Goal: Check status: Check status

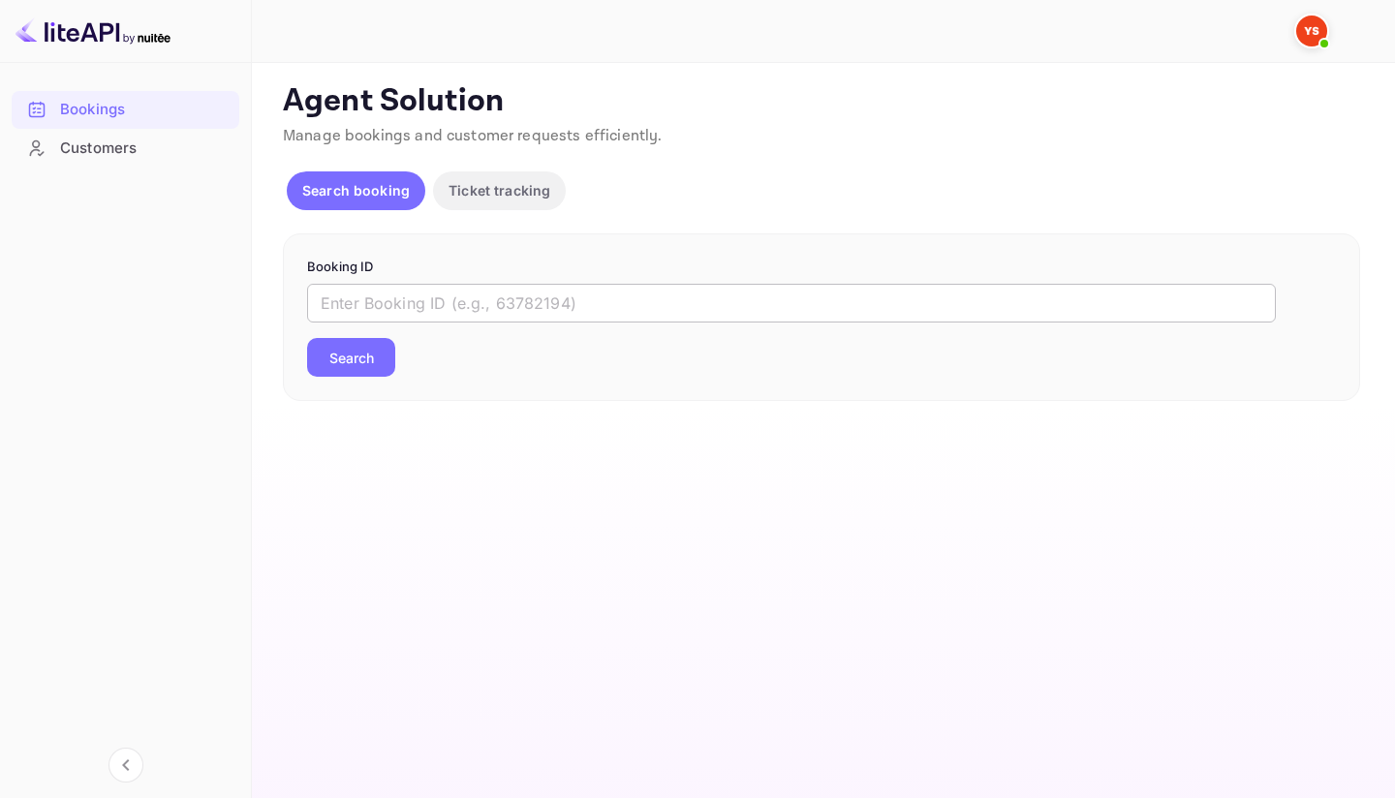
click at [381, 293] on input "text" at bounding box center [791, 303] width 969 height 39
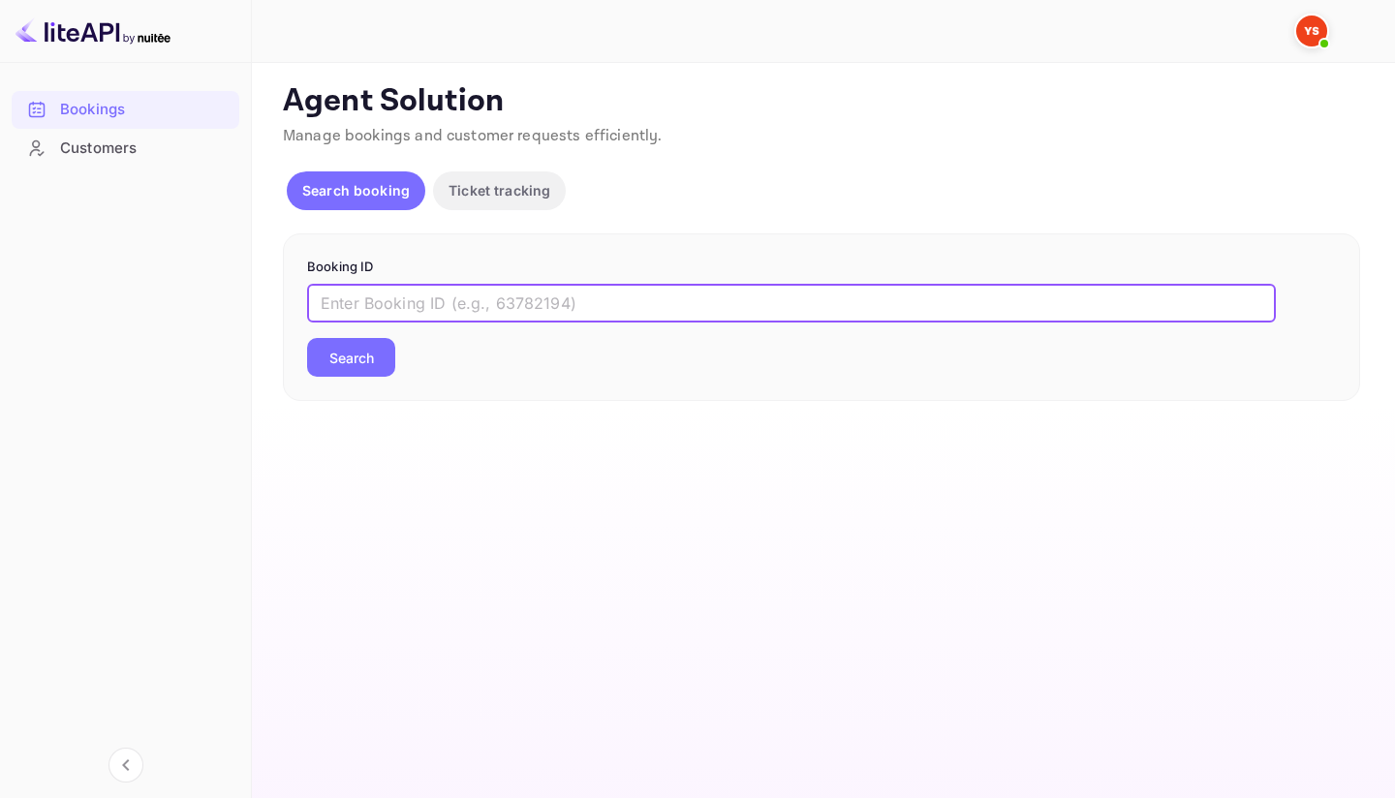
paste input "9659873"
type input "9659873"
click at [360, 355] on button "Search" at bounding box center [351, 357] width 88 height 39
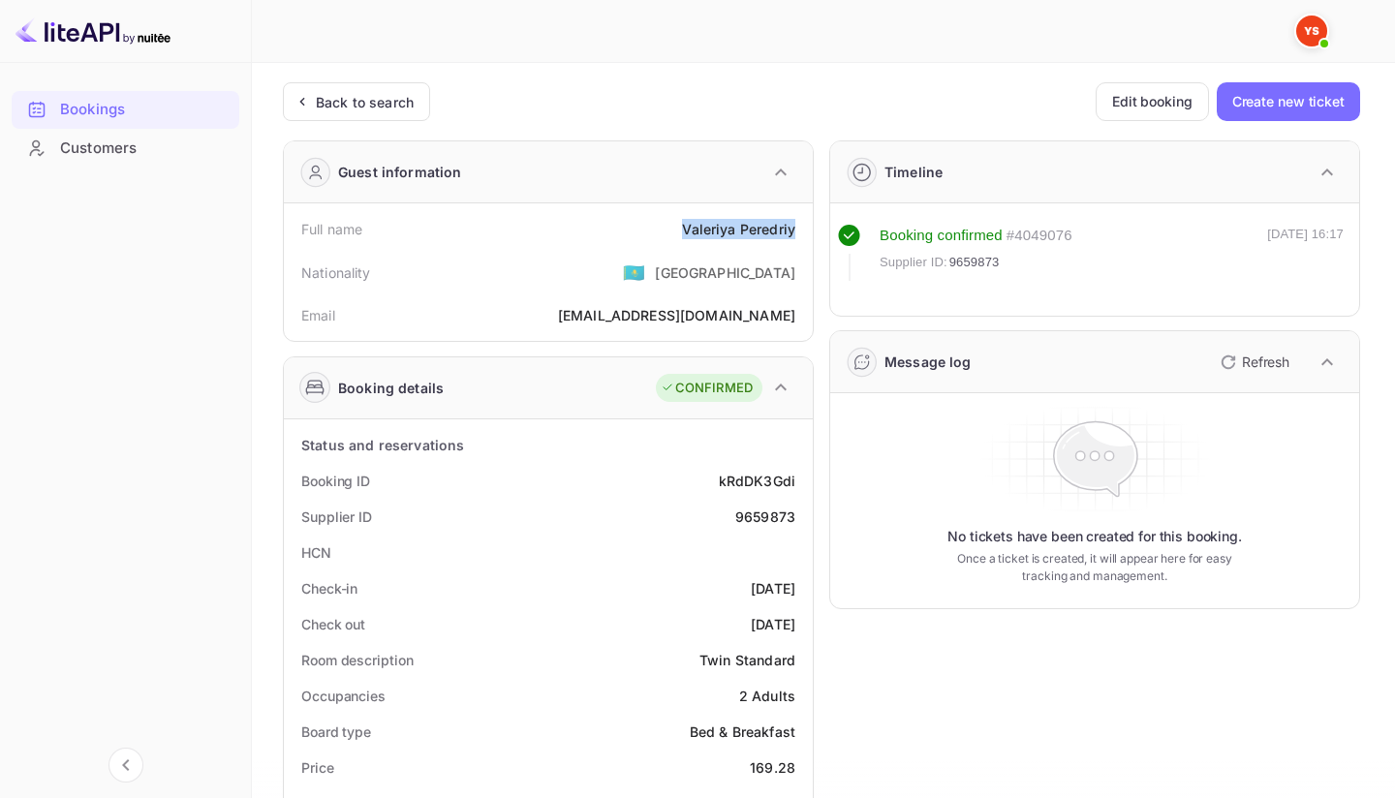
drag, startPoint x: 668, startPoint y: 231, endPoint x: 797, endPoint y: 235, distance: 128.9
click at [797, 235] on div "Full name [PERSON_NAME]" at bounding box center [548, 229] width 513 height 36
copy div "[PERSON_NAME]"
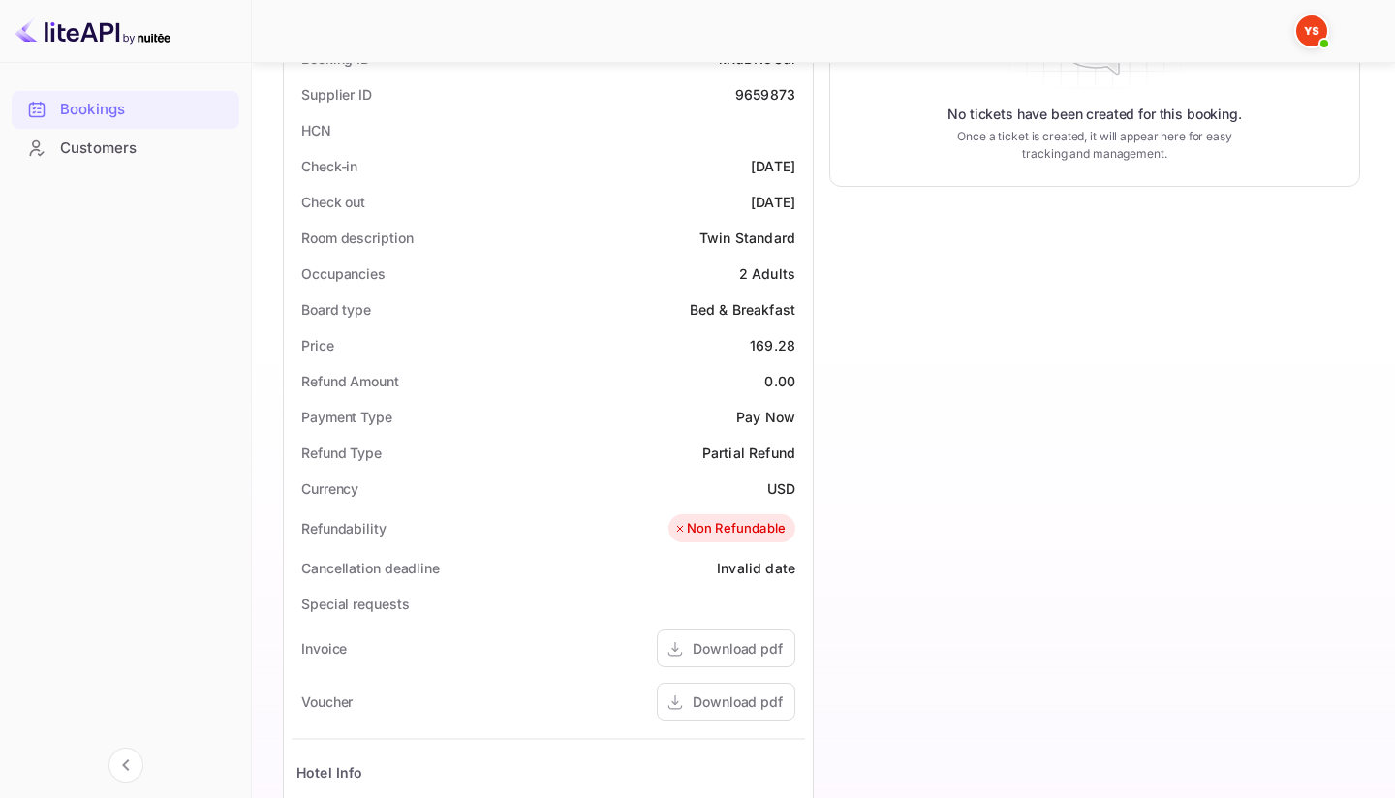
scroll to position [443, 0]
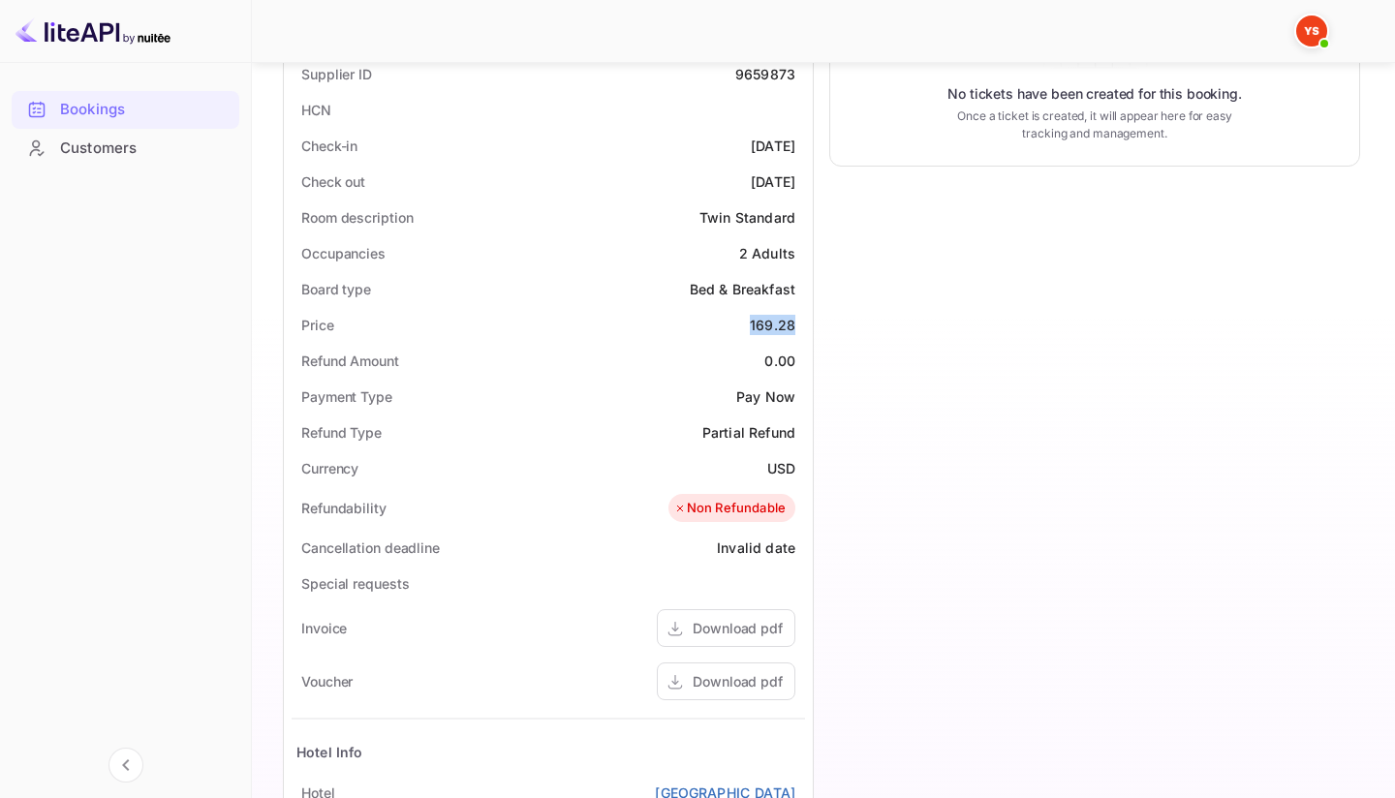
drag, startPoint x: 735, startPoint y: 331, endPoint x: 797, endPoint y: 329, distance: 62.0
click at [797, 329] on div "Price 169.28" at bounding box center [548, 325] width 513 height 36
copy div "169.28"
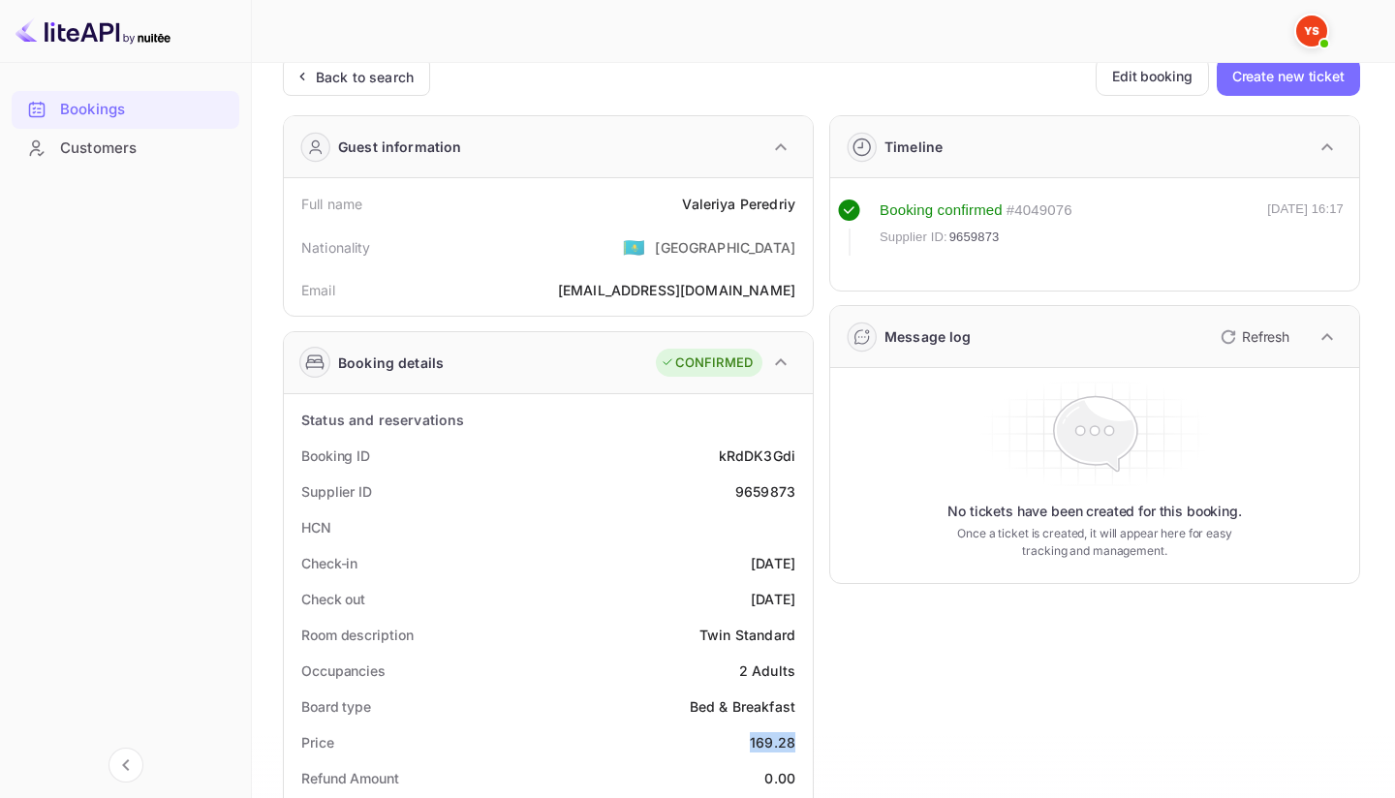
scroll to position [0, 0]
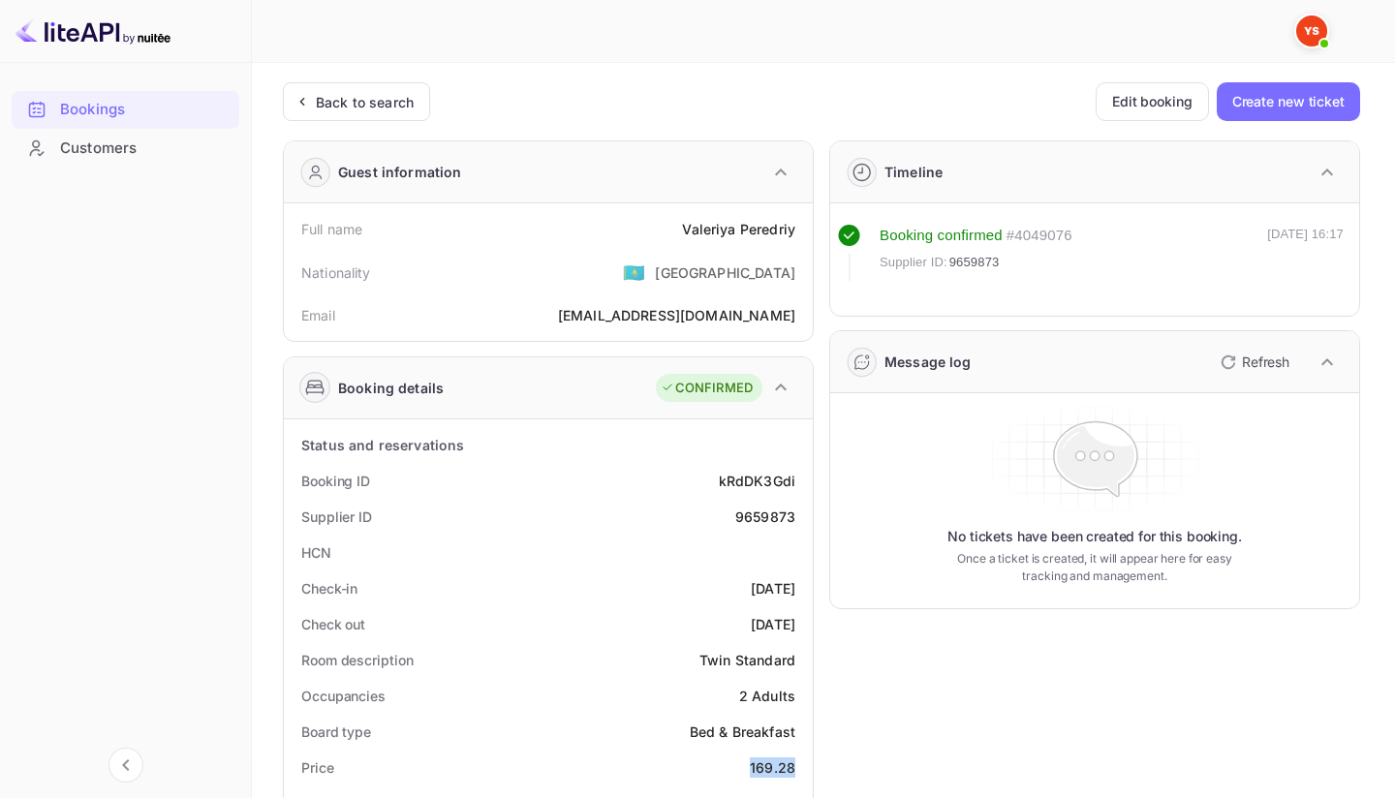
click at [756, 509] on div "9659873" at bounding box center [765, 517] width 60 height 20
copy div "9659873"
